Goal: Register for event/course

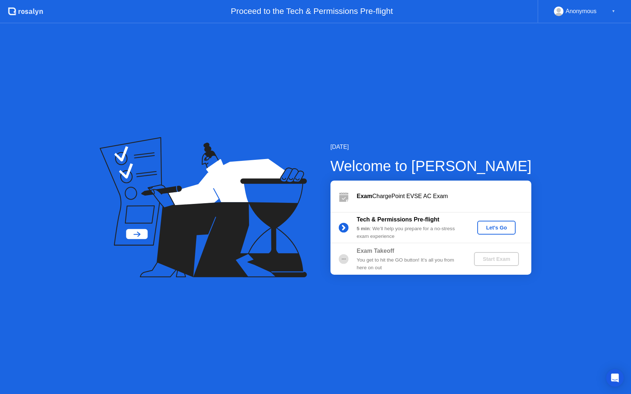
click at [500, 230] on div "Let's Go" at bounding box center [496, 228] width 32 height 6
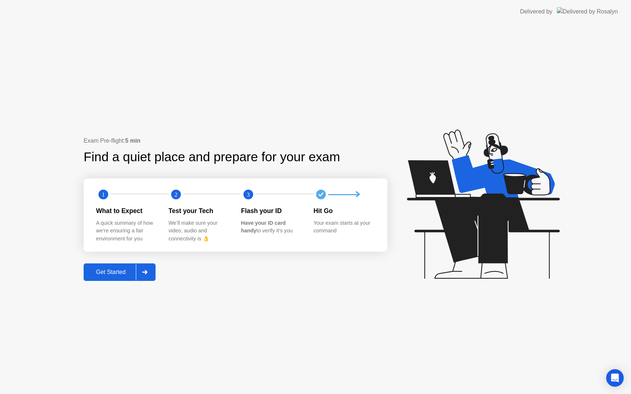
click at [115, 271] on div "Get Started" at bounding box center [111, 272] width 50 height 7
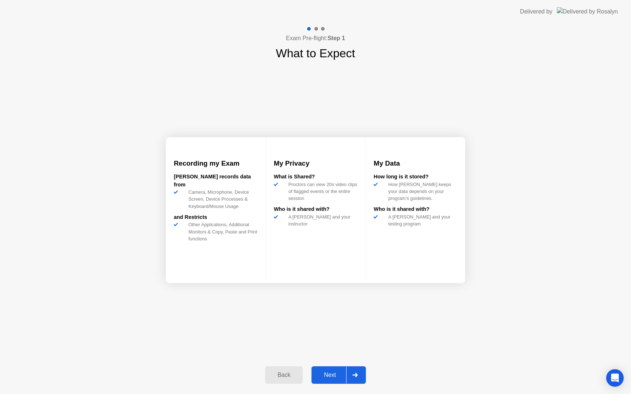
click at [331, 375] on div "Next" at bounding box center [330, 375] width 32 height 7
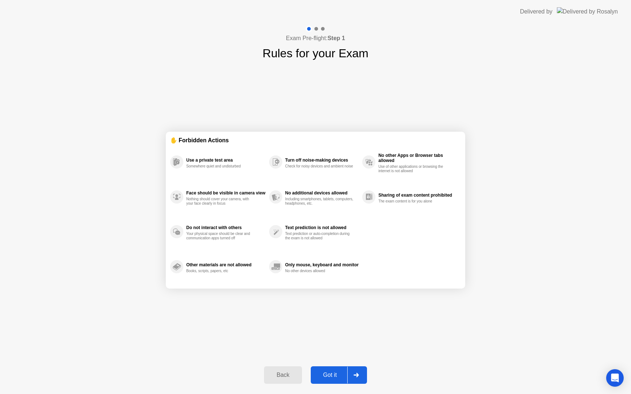
click at [331, 375] on div "Got it" at bounding box center [330, 375] width 34 height 7
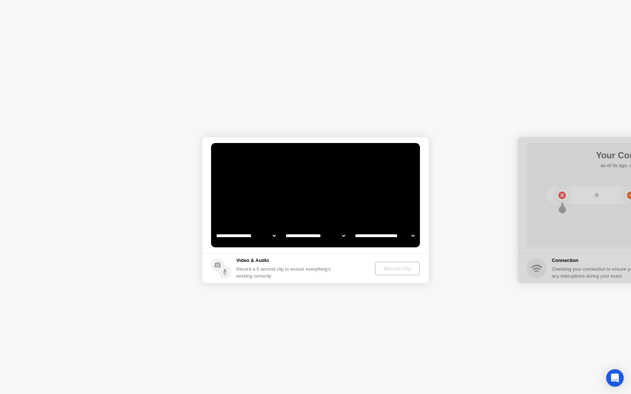
select select "**********"
select select "*******"
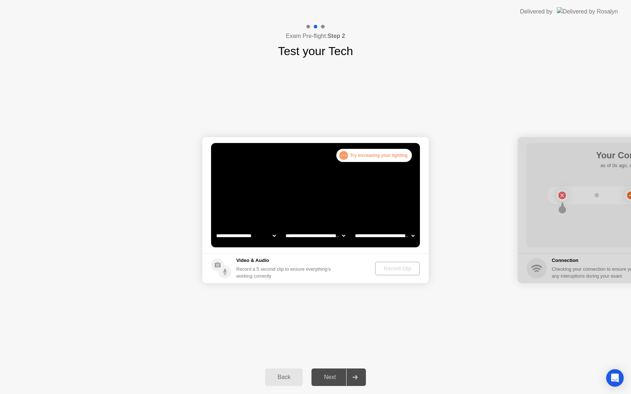
click at [369, 155] on div ". . . Try increasing your lighting" at bounding box center [374, 155] width 76 height 13
click at [392, 62] on div "**********" at bounding box center [315, 210] width 631 height 301
click at [400, 107] on div "**********" at bounding box center [315, 210] width 631 height 301
click at [375, 153] on div ". . . Try increasing your lighting" at bounding box center [374, 155] width 76 height 13
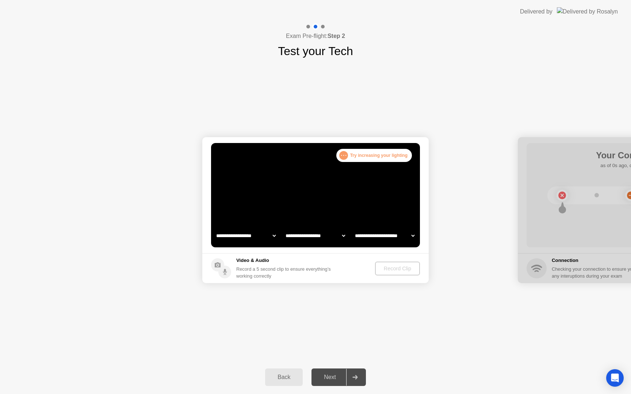
select select "**********"
click at [399, 268] on div "Record Clip" at bounding box center [397, 269] width 39 height 6
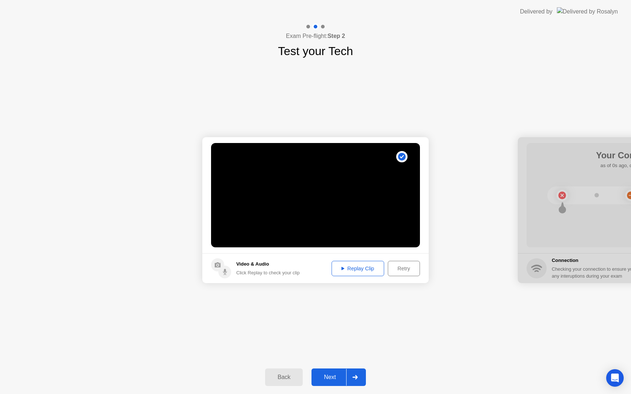
click at [364, 266] on div "Replay Clip" at bounding box center [357, 269] width 47 height 6
click at [330, 380] on div "Next" at bounding box center [330, 377] width 32 height 7
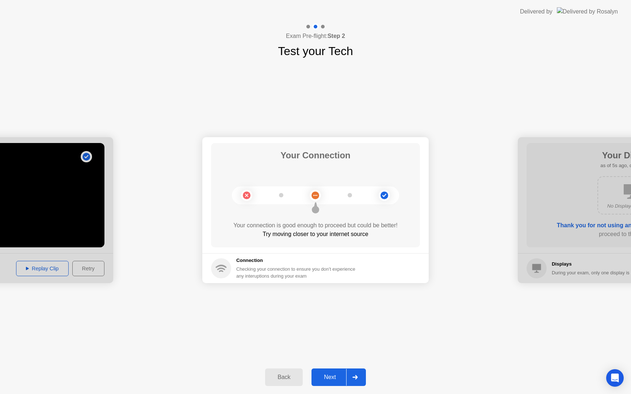
click at [330, 380] on div "Next" at bounding box center [330, 377] width 32 height 7
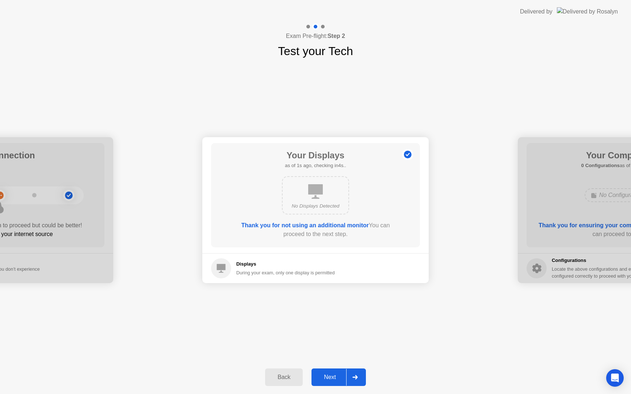
click at [322, 372] on button "Next" at bounding box center [338, 378] width 54 height 18
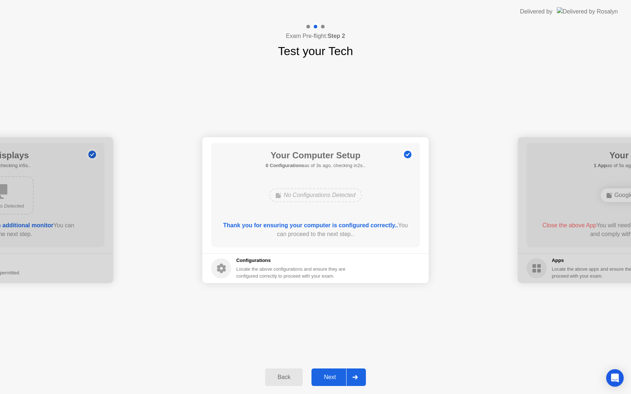
click at [322, 372] on button "Next" at bounding box center [338, 378] width 54 height 18
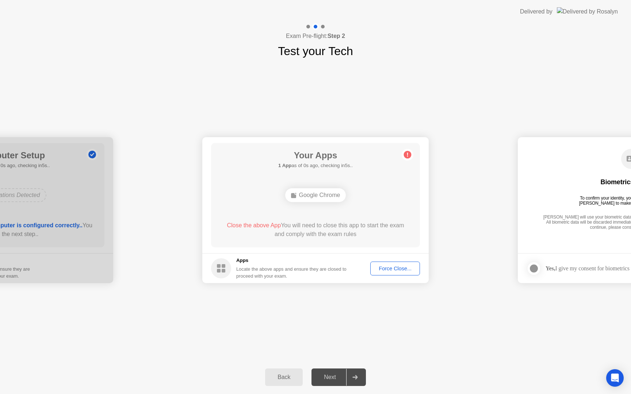
click at [392, 270] on div "Force Close..." at bounding box center [395, 269] width 45 height 6
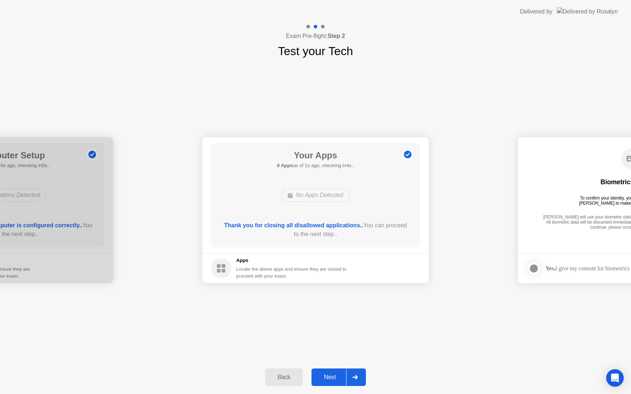
click at [327, 376] on div "Next" at bounding box center [330, 377] width 32 height 7
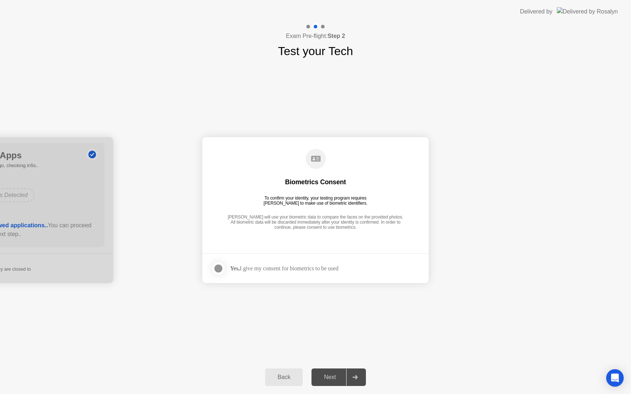
click at [221, 266] on div at bounding box center [218, 268] width 9 height 9
click at [330, 376] on div "Next" at bounding box center [330, 377] width 32 height 7
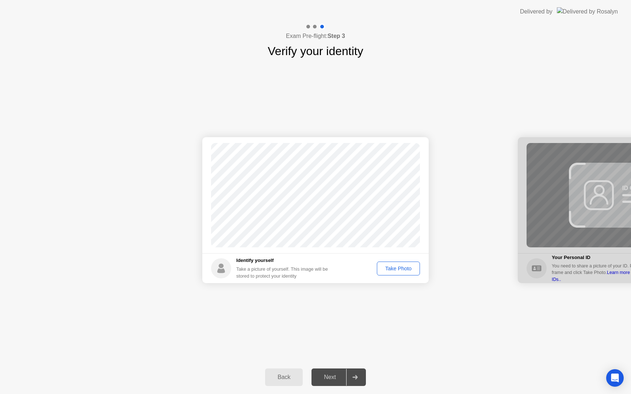
click at [398, 267] on div "Take Photo" at bounding box center [398, 269] width 38 height 6
click at [327, 378] on div "Next" at bounding box center [330, 377] width 32 height 7
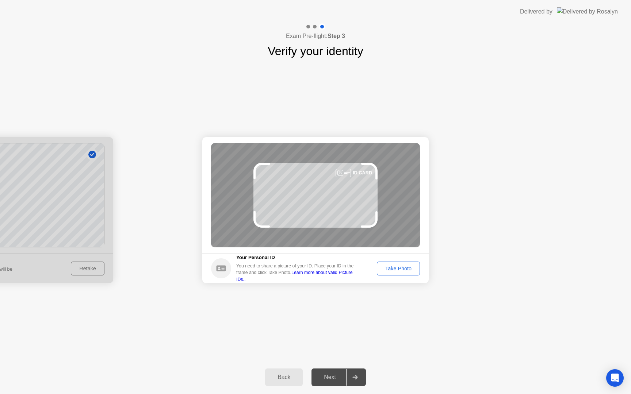
click at [393, 269] on div "Take Photo" at bounding box center [398, 269] width 38 height 6
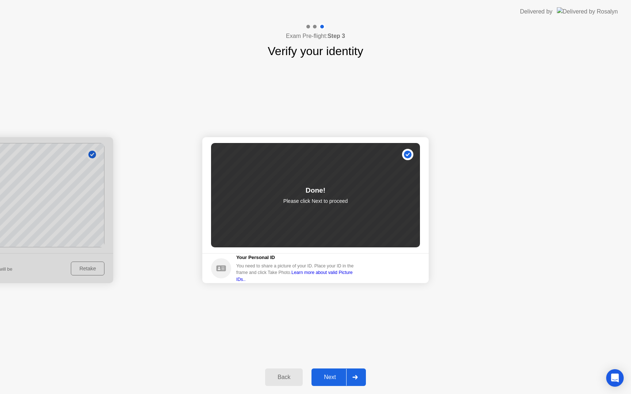
click at [323, 367] on div "Back Next" at bounding box center [315, 378] width 631 height 34
click at [323, 375] on div "Next" at bounding box center [330, 377] width 32 height 7
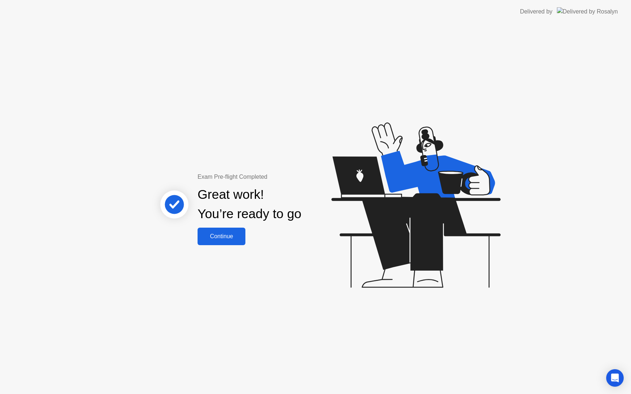
click at [211, 233] on div "Continue" at bounding box center [221, 236] width 43 height 7
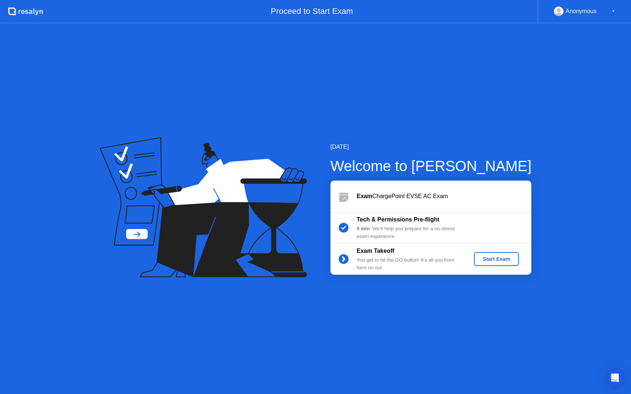
click at [476, 261] on button "Start Exam" at bounding box center [496, 259] width 45 height 14
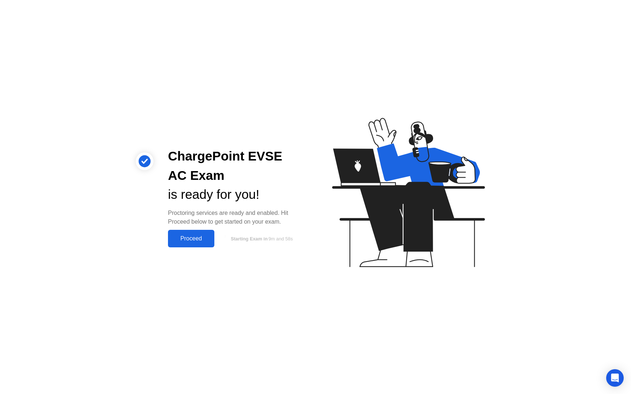
click at [180, 244] on button "Proceed" at bounding box center [191, 239] width 46 height 18
